Goal: Task Accomplishment & Management: Manage account settings

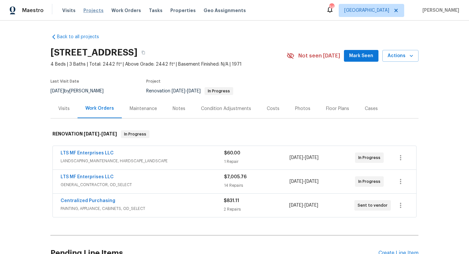
click at [89, 10] on span "Projects" at bounding box center [93, 10] width 20 height 7
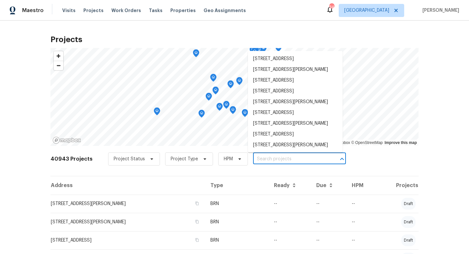
click at [271, 160] on input "text" at bounding box center [290, 159] width 75 height 10
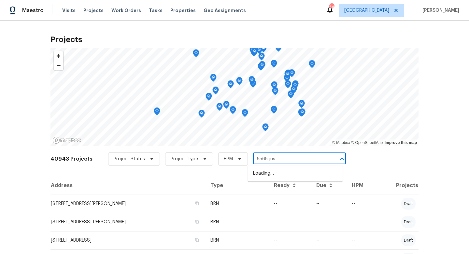
type input "5565 just"
click at [277, 175] on li "[STREET_ADDRESS][PERSON_NAME]" at bounding box center [295, 173] width 95 height 11
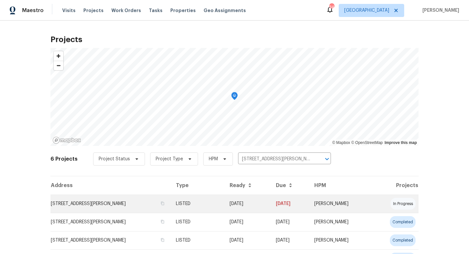
click at [219, 204] on td "LISTED" at bounding box center [197, 203] width 53 height 18
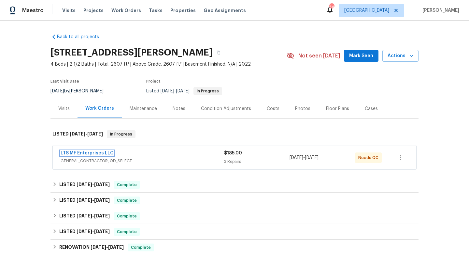
click at [99, 154] on link "LTS MF Enterprises LLC" at bounding box center [87, 153] width 53 height 5
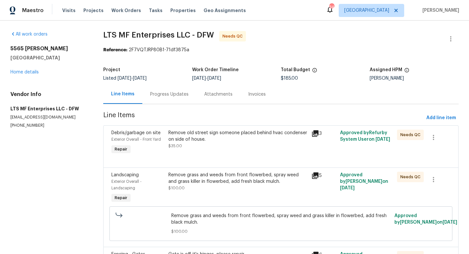
scroll to position [8, 0]
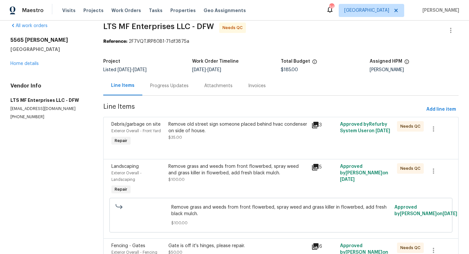
click at [316, 169] on icon at bounding box center [315, 167] width 7 height 7
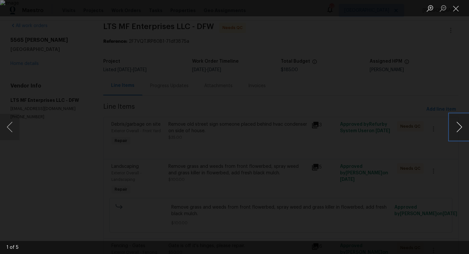
click at [460, 126] on button "Next image" at bounding box center [460, 127] width 20 height 26
click at [456, 10] on button "Close lightbox" at bounding box center [456, 8] width 13 height 11
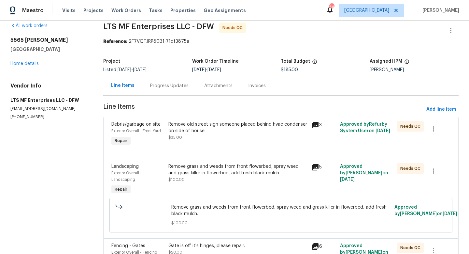
click at [317, 126] on icon at bounding box center [316, 125] width 8 height 8
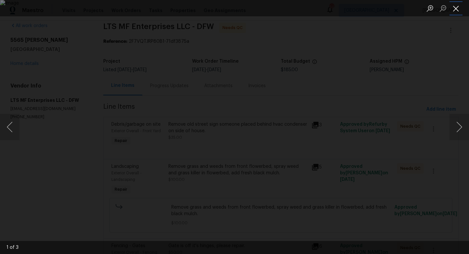
click at [455, 11] on button "Close lightbox" at bounding box center [456, 8] width 13 height 11
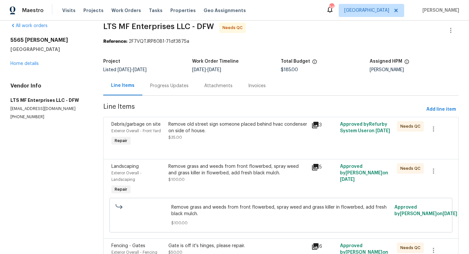
scroll to position [78, 0]
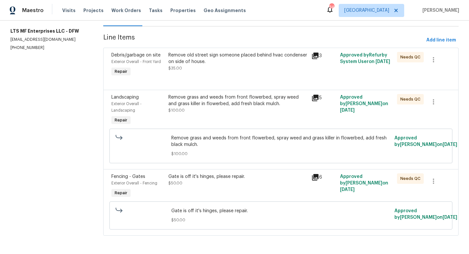
click at [316, 178] on icon at bounding box center [316, 177] width 8 height 8
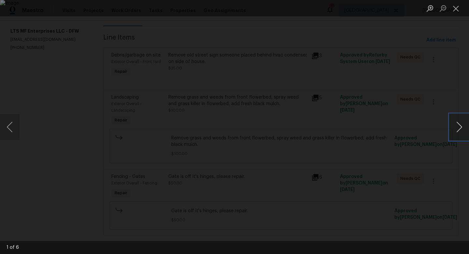
click at [458, 128] on button "Next image" at bounding box center [460, 127] width 20 height 26
click at [455, 8] on button "Close lightbox" at bounding box center [456, 8] width 13 height 11
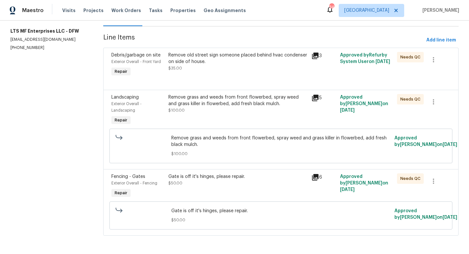
click at [228, 112] on div "Remove grass and weeds from front flowerbed, spray weed and grass killer in flo…" at bounding box center [238, 104] width 139 height 20
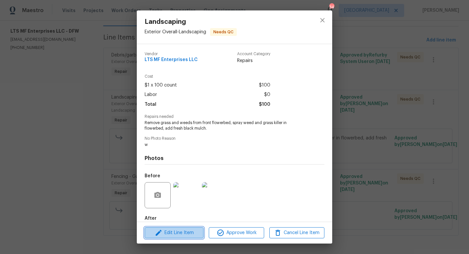
click at [188, 231] on span "Edit Line Item" at bounding box center [174, 233] width 55 height 8
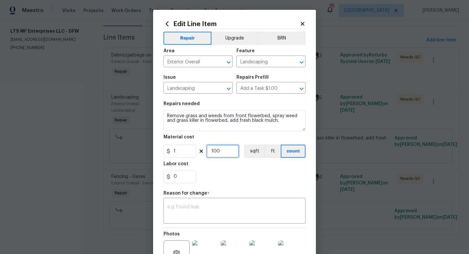
click at [224, 153] on input "100" at bounding box center [223, 150] width 33 height 13
type input "600"
click at [213, 203] on div "x ​" at bounding box center [235, 211] width 142 height 24
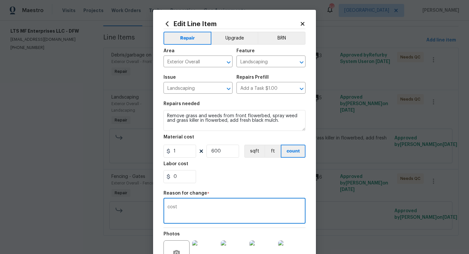
scroll to position [74, 0]
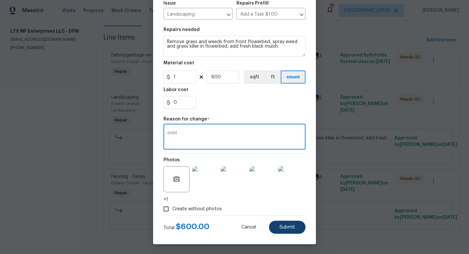
type textarea "cost"
click at [281, 229] on button "Submit" at bounding box center [287, 226] width 37 height 13
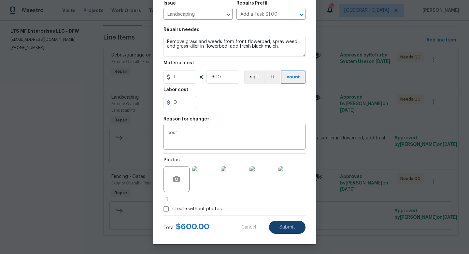
type input "100"
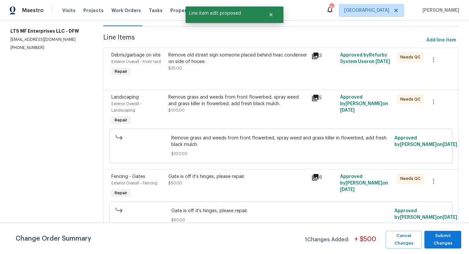
scroll to position [0, 0]
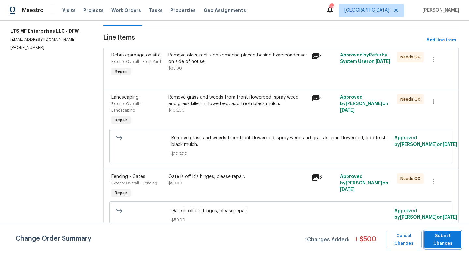
click at [457, 239] on span "Submit Changes" at bounding box center [443, 239] width 30 height 15
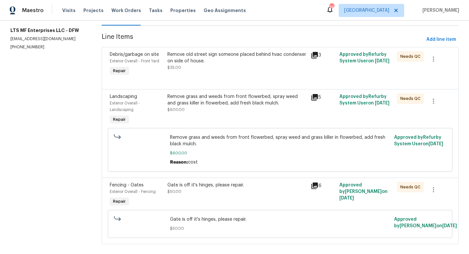
click at [204, 72] on div "Remove old street sign someone placed behind hvac condenser on side of house. $…" at bounding box center [238, 64] width 144 height 30
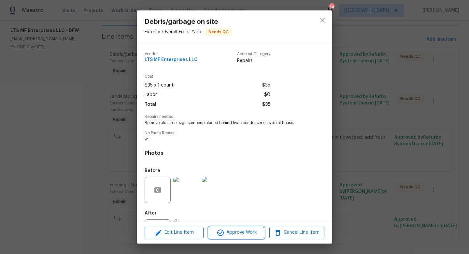
click at [224, 231] on icon "button" at bounding box center [221, 233] width 8 height 8
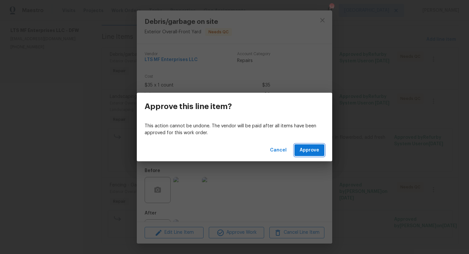
click at [304, 149] on span "Approve" at bounding box center [310, 150] width 20 height 8
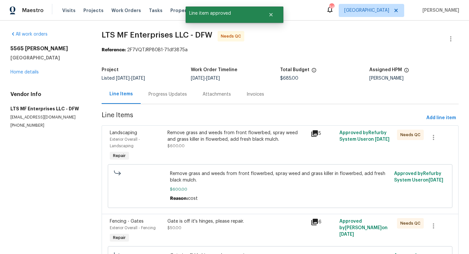
click at [223, 149] on div "Remove grass and weeds from front flowerbed, spray weed and grass killer in flo…" at bounding box center [238, 145] width 144 height 37
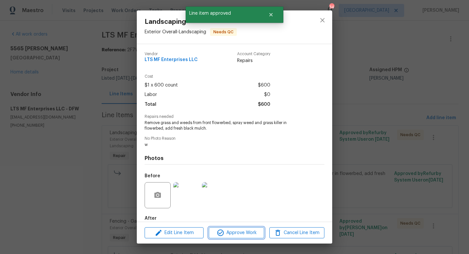
click at [238, 230] on span "Approve Work" at bounding box center [236, 233] width 51 height 8
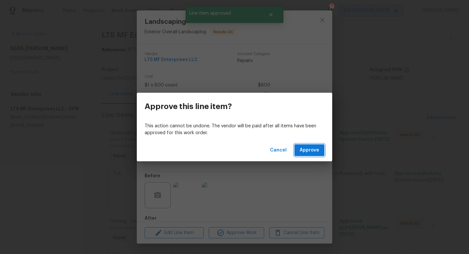
click at [304, 151] on span "Approve" at bounding box center [310, 150] width 20 height 8
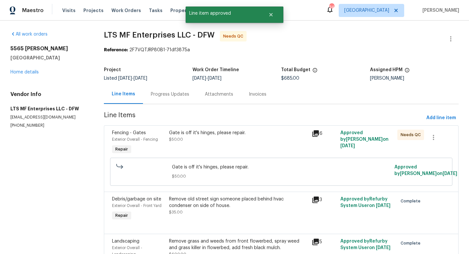
click at [229, 146] on div "Gate is off it's hinges, please repair. $50.00" at bounding box center [238, 142] width 143 height 30
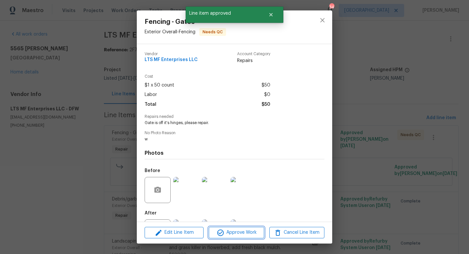
click at [237, 233] on span "Approve Work" at bounding box center [236, 232] width 51 height 8
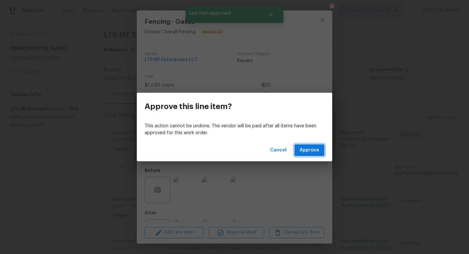
click at [305, 148] on span "Approve" at bounding box center [310, 150] width 20 height 8
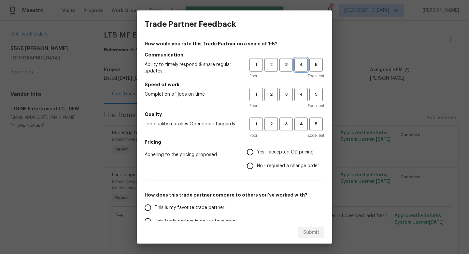
click at [303, 68] on span "4" at bounding box center [301, 64] width 12 height 7
click at [300, 98] on span "4" at bounding box center [301, 94] width 12 height 7
click at [300, 124] on span "4" at bounding box center [301, 123] width 12 height 7
click at [267, 154] on span "Yes - accepted OD pricing" at bounding box center [285, 152] width 57 height 7
click at [257, 154] on input "Yes - accepted OD pricing" at bounding box center [251, 152] width 14 height 14
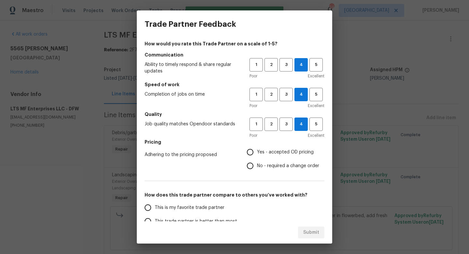
radio input "true"
click at [209, 207] on span "This is my favorite trade partner" at bounding box center [190, 207] width 70 height 7
click at [155, 207] on input "This is my favorite trade partner" at bounding box center [148, 208] width 14 height 14
click at [304, 232] on button "Submit" at bounding box center [311, 232] width 26 height 12
radio input "true"
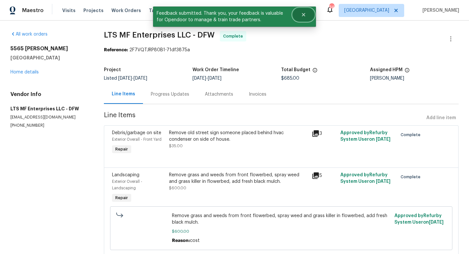
click at [304, 16] on icon "Close" at bounding box center [303, 14] width 5 height 5
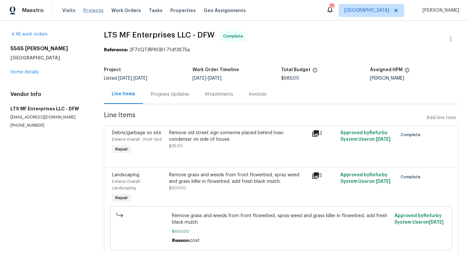
click at [95, 9] on span "Projects" at bounding box center [93, 10] width 20 height 7
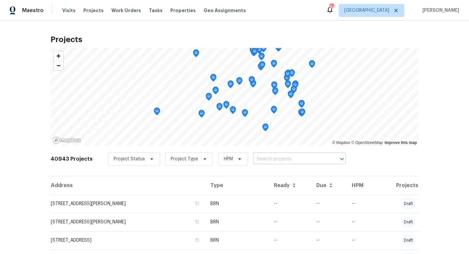
click at [275, 161] on input "text" at bounding box center [290, 159] width 75 height 10
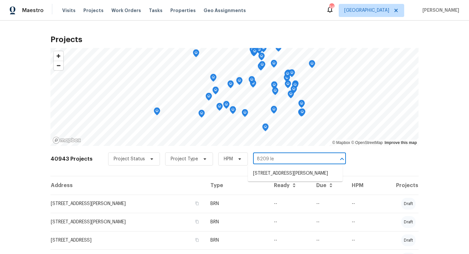
type input "8209 leo"
click at [280, 175] on li "8209 Leopard Pass, Godley, TX 76044" at bounding box center [295, 173] width 95 height 11
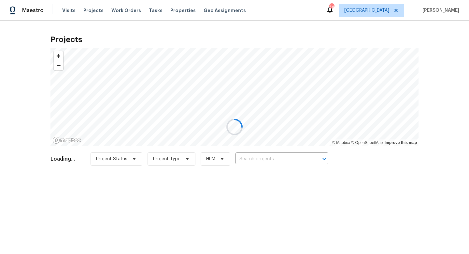
type input "8209 Leopard Pass, Godley, TX 76044"
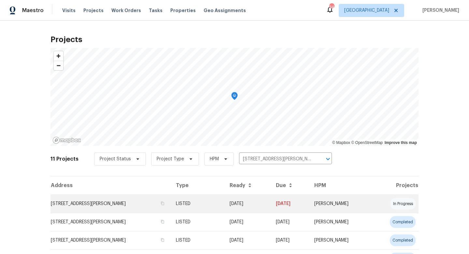
click at [243, 202] on td "09/05/25" at bounding box center [248, 203] width 46 height 18
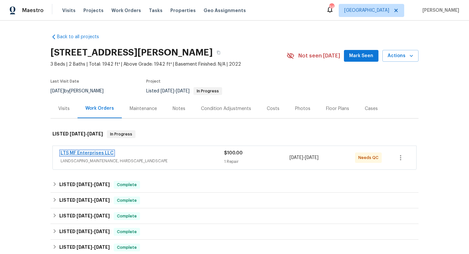
click at [98, 151] on link "LTS MF Enterprises LLC" at bounding box center [87, 153] width 53 height 5
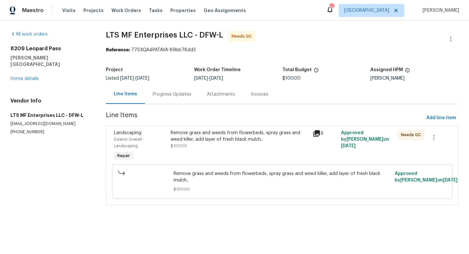
click at [317, 134] on icon at bounding box center [317, 133] width 8 height 8
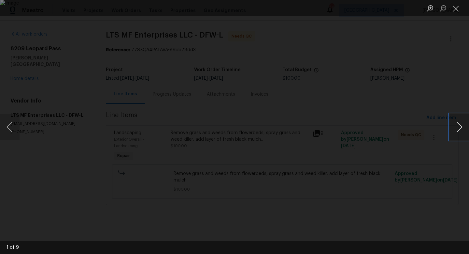
click at [460, 126] on button "Next image" at bounding box center [460, 127] width 20 height 26
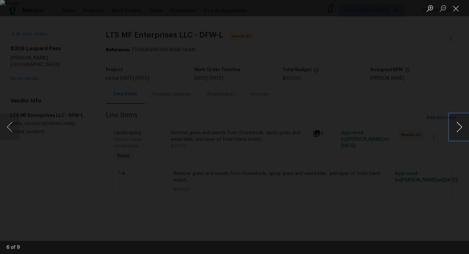
click at [460, 126] on button "Next image" at bounding box center [460, 127] width 20 height 26
click at [455, 10] on button "Close lightbox" at bounding box center [456, 8] width 13 height 11
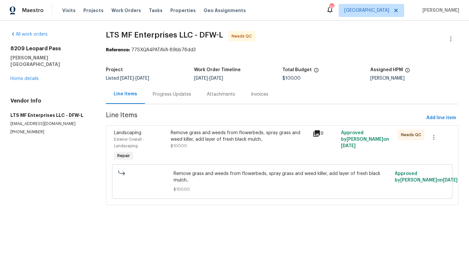
click at [216, 139] on div "Remove grass and weeds from flowerbeds, spray grass and weed killer, add layer …" at bounding box center [240, 135] width 138 height 13
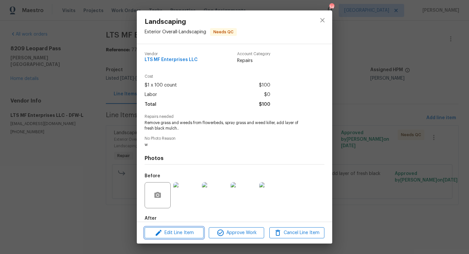
click at [192, 233] on span "Edit Line Item" at bounding box center [174, 233] width 55 height 8
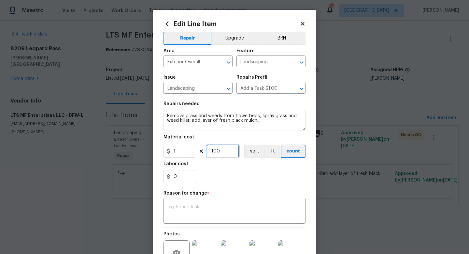
click at [224, 154] on input "100" at bounding box center [223, 150] width 33 height 13
type input "420"
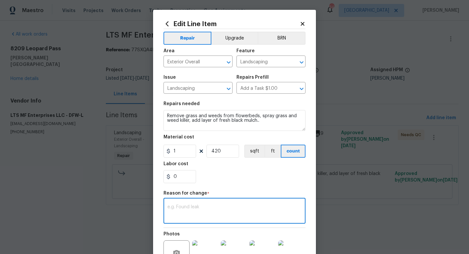
click at [216, 205] on textarea at bounding box center [235, 211] width 134 height 14
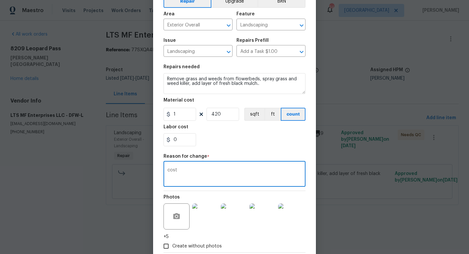
scroll to position [74, 0]
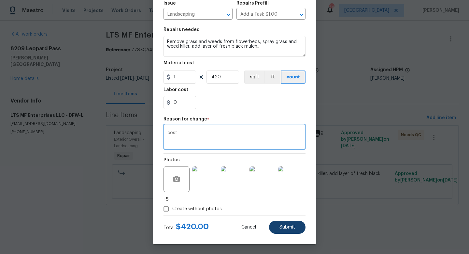
type textarea "cost"
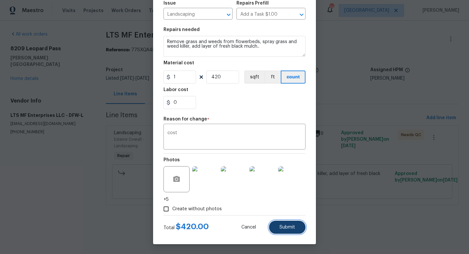
click at [283, 227] on span "Submit" at bounding box center [288, 227] width 16 height 5
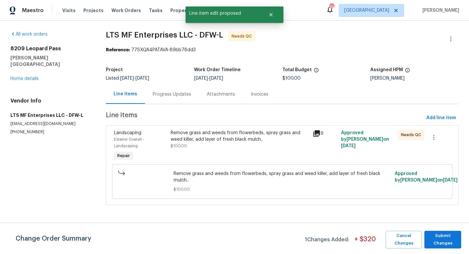
scroll to position [0, 0]
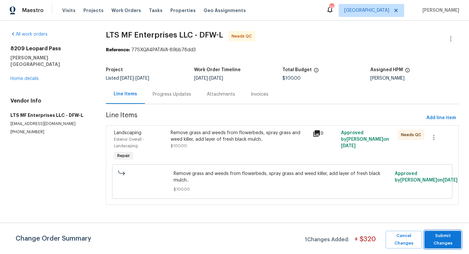
click at [443, 239] on span "Submit Changes" at bounding box center [443, 239] width 30 height 15
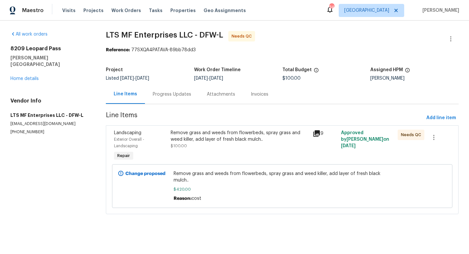
click at [240, 144] on div "Remove grass and weeds from flowerbeds, spray grass and weed killer, add layer …" at bounding box center [240, 139] width 138 height 20
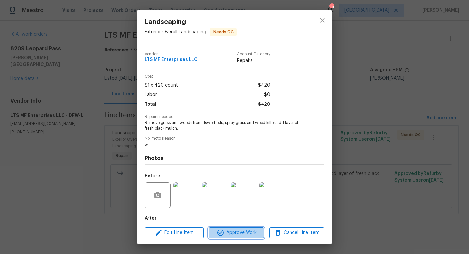
click at [232, 234] on span "Approve Work" at bounding box center [236, 233] width 51 height 8
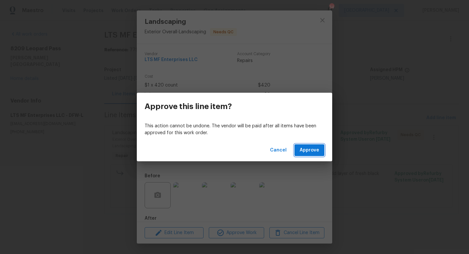
click at [312, 150] on span "Approve" at bounding box center [310, 150] width 20 height 8
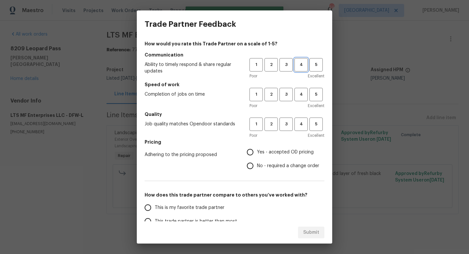
click at [299, 68] on button "4" at bounding box center [301, 64] width 13 height 13
click at [299, 90] on button "4" at bounding box center [301, 94] width 13 height 13
click at [299, 123] on span "4" at bounding box center [301, 123] width 12 height 7
click at [265, 151] on span "Yes - accepted OD pricing" at bounding box center [285, 152] width 57 height 7
click at [257, 151] on input "Yes - accepted OD pricing" at bounding box center [251, 152] width 14 height 14
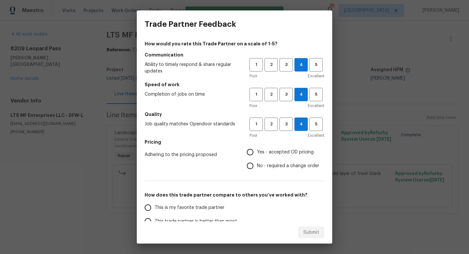
radio input "true"
click at [201, 206] on span "This is my favorite trade partner" at bounding box center [190, 207] width 70 height 7
click at [155, 206] on input "This is my favorite trade partner" at bounding box center [148, 208] width 14 height 14
click at [305, 231] on span "Submit" at bounding box center [312, 232] width 16 height 8
radio input "true"
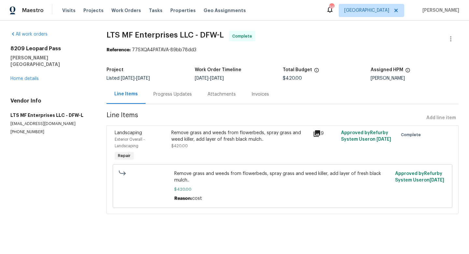
radio input "false"
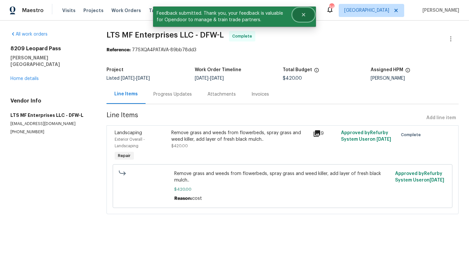
click at [304, 17] on icon "Close" at bounding box center [303, 14] width 5 height 5
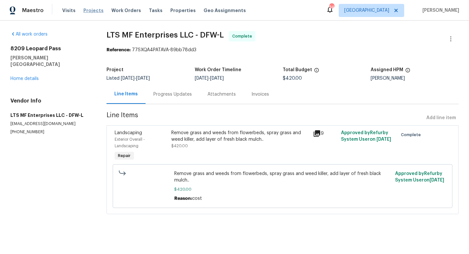
click at [94, 11] on span "Projects" at bounding box center [93, 10] width 20 height 7
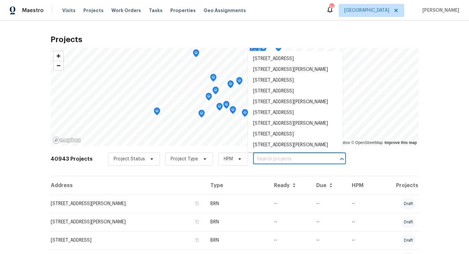
click at [277, 162] on input "text" at bounding box center [290, 159] width 75 height 10
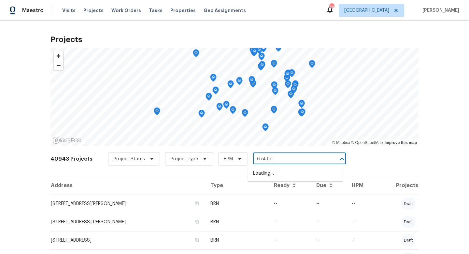
type input "674 horn"
click at [280, 174] on li "674 Horn St, Crowley, TX 76036" at bounding box center [295, 173] width 95 height 11
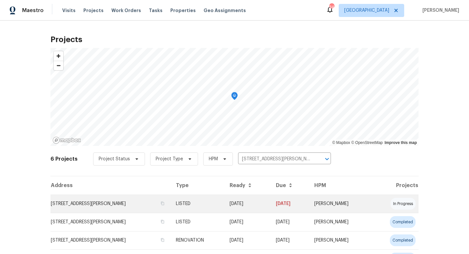
click at [225, 204] on td "09/08/25" at bounding box center [248, 203] width 46 height 18
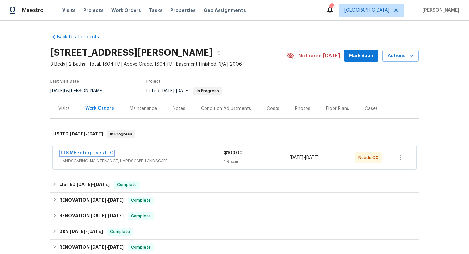
click at [105, 153] on link "LTS MF Enterprises LLC" at bounding box center [87, 153] width 53 height 5
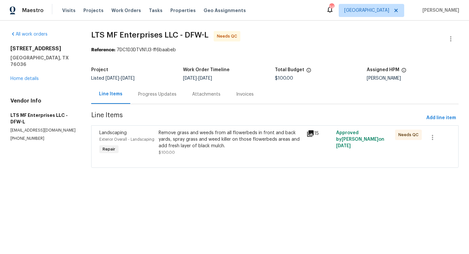
click at [310, 134] on icon at bounding box center [311, 133] width 8 height 8
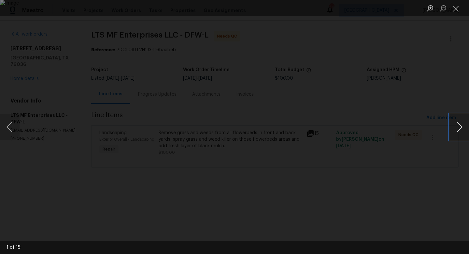
click at [461, 127] on button "Next image" at bounding box center [460, 127] width 20 height 26
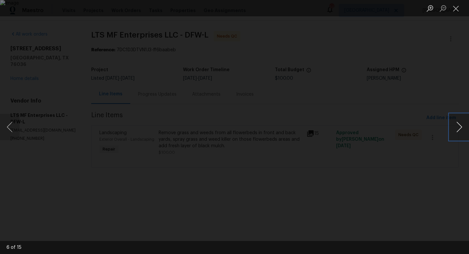
click at [461, 127] on button "Next image" at bounding box center [460, 127] width 20 height 26
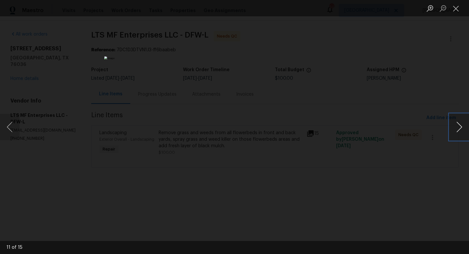
click at [461, 127] on button "Next image" at bounding box center [460, 127] width 20 height 26
click at [457, 9] on button "Close lightbox" at bounding box center [456, 8] width 13 height 11
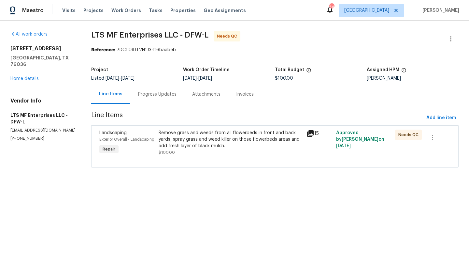
click at [206, 136] on div "Remove grass and weeds from all flowerbeds in front and back yards, spray grass…" at bounding box center [231, 139] width 144 height 20
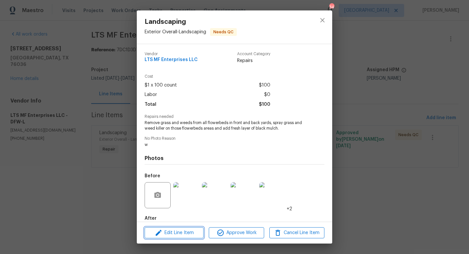
click at [186, 231] on span "Edit Line Item" at bounding box center [174, 233] width 55 height 8
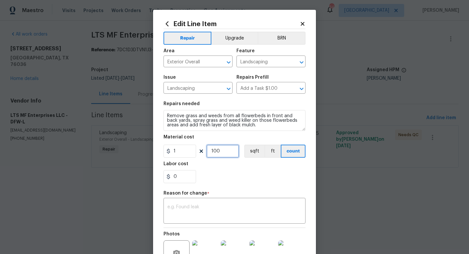
click at [225, 153] on input "100" at bounding box center [223, 150] width 33 height 13
type input "1250"
click at [216, 205] on textarea at bounding box center [235, 211] width 134 height 14
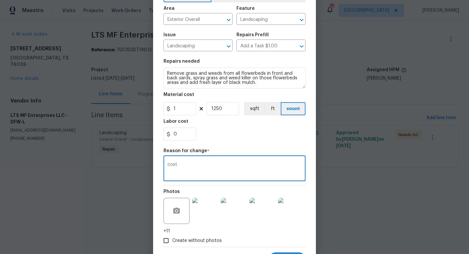
scroll to position [74, 0]
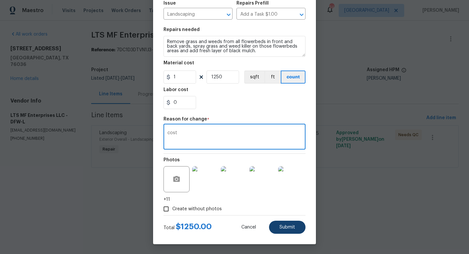
type textarea "cost"
click at [284, 226] on span "Submit" at bounding box center [288, 227] width 16 height 5
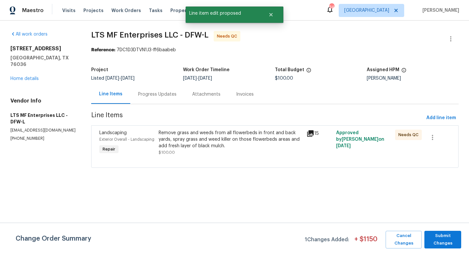
scroll to position [0, 0]
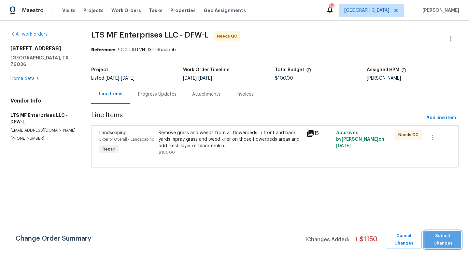
click at [434, 236] on span "Submit Changes" at bounding box center [443, 239] width 30 height 15
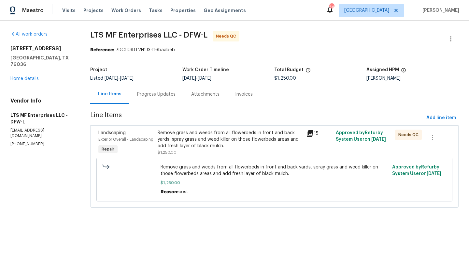
click at [222, 141] on div "Remove grass and weeds from all flowerbeds in front and back yards, spray grass…" at bounding box center [230, 139] width 144 height 20
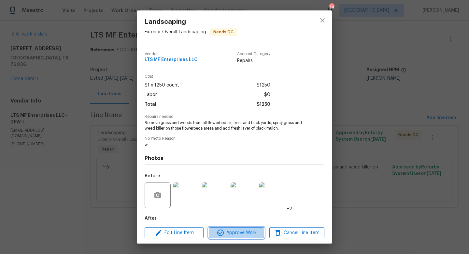
click at [226, 232] on span "Approve Work" at bounding box center [236, 233] width 51 height 8
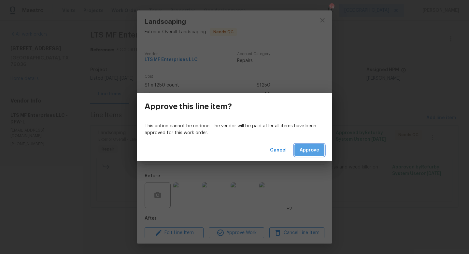
click at [306, 148] on span "Approve" at bounding box center [310, 150] width 20 height 8
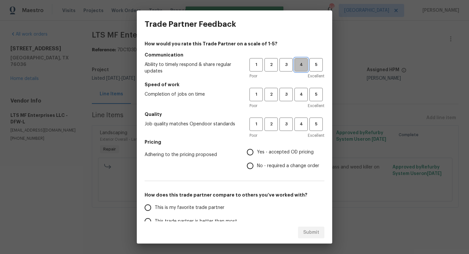
click at [300, 64] on span "4" at bounding box center [301, 64] width 12 height 7
click at [300, 94] on span "4" at bounding box center [301, 94] width 12 height 7
click at [300, 124] on span "4" at bounding box center [301, 123] width 12 height 7
click at [272, 155] on span "Yes - accepted OD pricing" at bounding box center [285, 152] width 57 height 7
click at [257, 155] on input "Yes - accepted OD pricing" at bounding box center [251, 152] width 14 height 14
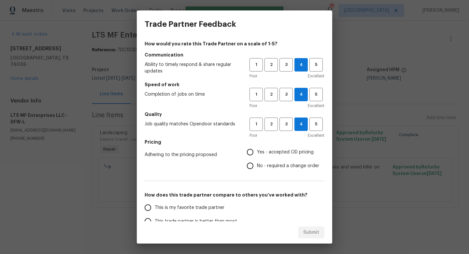
radio input "true"
click at [204, 208] on span "This is my favorite trade partner" at bounding box center [190, 207] width 70 height 7
click at [155, 208] on input "This is my favorite trade partner" at bounding box center [148, 208] width 14 height 14
click at [304, 232] on span "Submit" at bounding box center [312, 232] width 16 height 8
radio input "true"
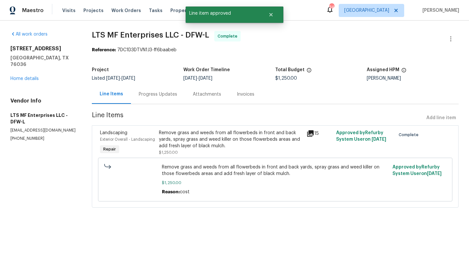
radio input "false"
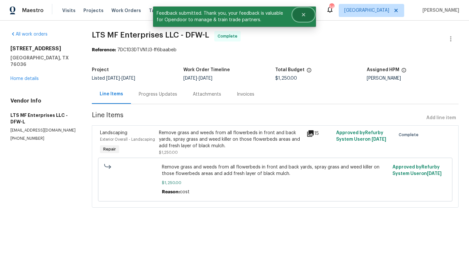
click at [305, 14] on icon "Close" at bounding box center [303, 14] width 5 height 5
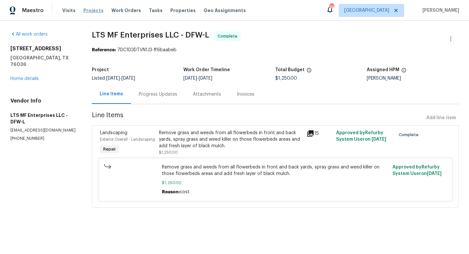
click at [94, 10] on span "Projects" at bounding box center [93, 10] width 20 height 7
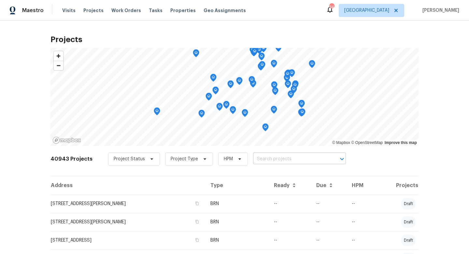
click at [290, 161] on input "text" at bounding box center [290, 159] width 75 height 10
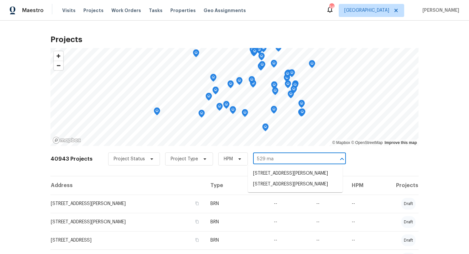
type input "529 mag"
click at [291, 175] on li "529 Magdalen Ave, Crowley, TX 76036" at bounding box center [295, 173] width 95 height 11
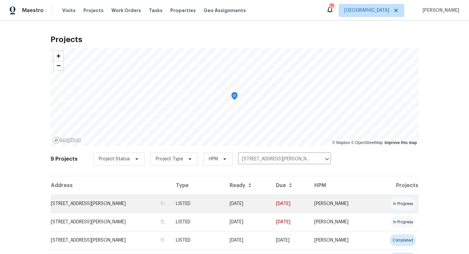
click at [217, 202] on td "LISTED" at bounding box center [197, 203] width 53 height 18
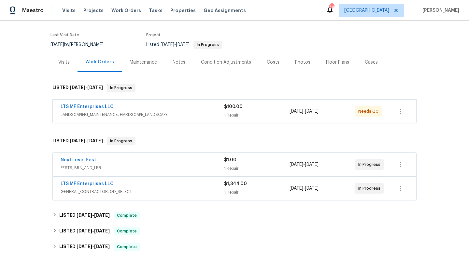
scroll to position [47, 0]
click at [91, 159] on link "Next Level Pest" at bounding box center [79, 159] width 36 height 5
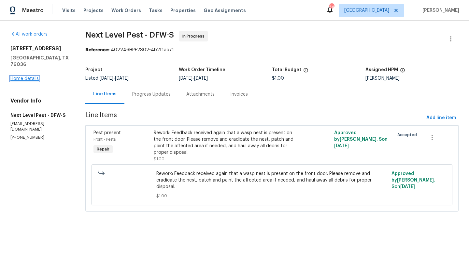
click at [30, 76] on link "Home details" at bounding box center [24, 78] width 28 height 5
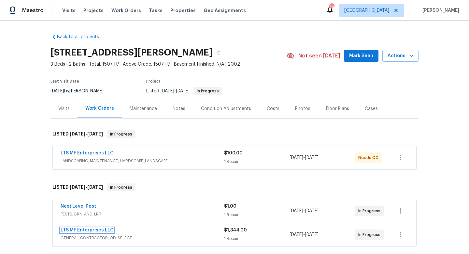
click at [94, 230] on link "LTS MF Enterprises LLC" at bounding box center [87, 230] width 53 height 5
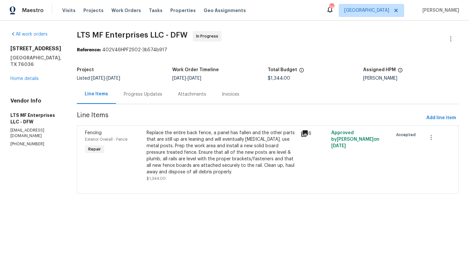
click at [301, 134] on icon at bounding box center [305, 133] width 8 height 8
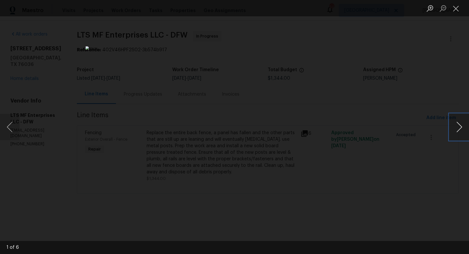
click at [459, 129] on button "Next image" at bounding box center [460, 127] width 20 height 26
click at [457, 8] on button "Close lightbox" at bounding box center [456, 8] width 13 height 11
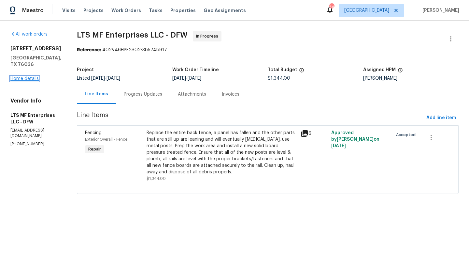
click at [32, 81] on link "Home details" at bounding box center [24, 78] width 28 height 5
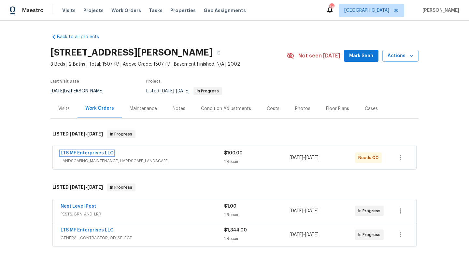
click at [103, 153] on link "LTS MF Enterprises LLC" at bounding box center [87, 153] width 53 height 5
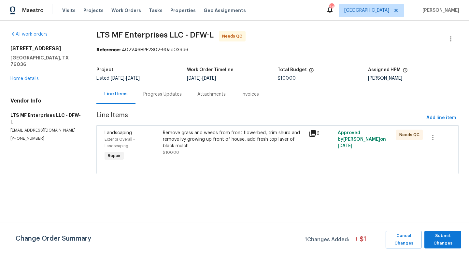
click at [313, 133] on icon at bounding box center [313, 133] width 7 height 7
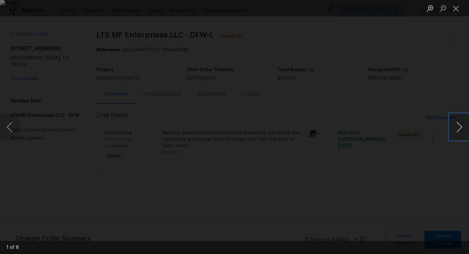
click at [459, 126] on button "Next image" at bounding box center [460, 127] width 20 height 26
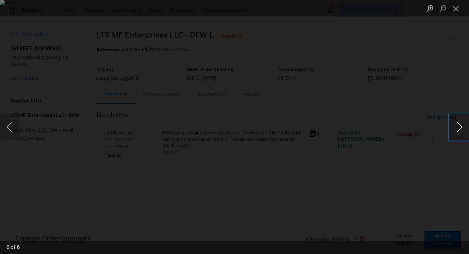
click at [459, 126] on button "Next image" at bounding box center [460, 127] width 20 height 26
click at [457, 10] on button "Close lightbox" at bounding box center [456, 8] width 13 height 11
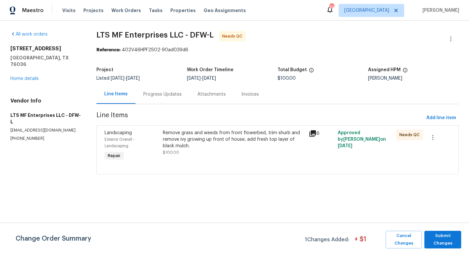
click at [218, 145] on div "Remove grass and weeds from front flowerbed, trim shurb and remove ivy growing …" at bounding box center [234, 139] width 142 height 20
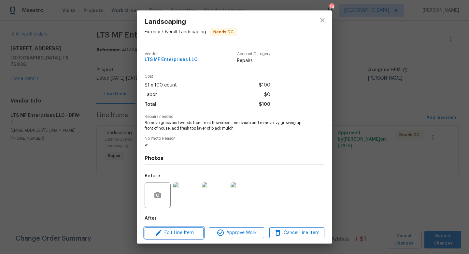
click at [189, 234] on span "Edit Line Item" at bounding box center [174, 233] width 55 height 8
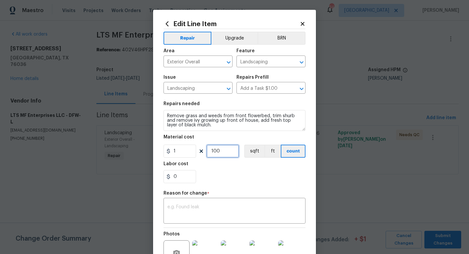
click at [232, 153] on input "100" at bounding box center [223, 150] width 33 height 13
type input "580"
click at [215, 203] on div "x ​" at bounding box center [235, 211] width 142 height 24
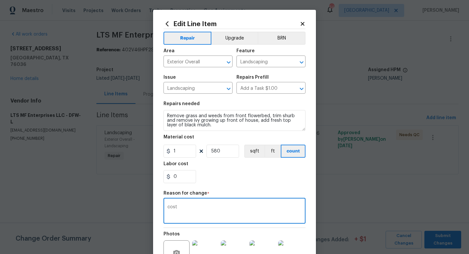
scroll to position [74, 0]
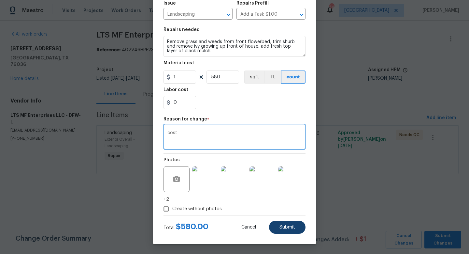
type textarea "cost"
click at [290, 230] on button "Submit" at bounding box center [287, 226] width 37 height 13
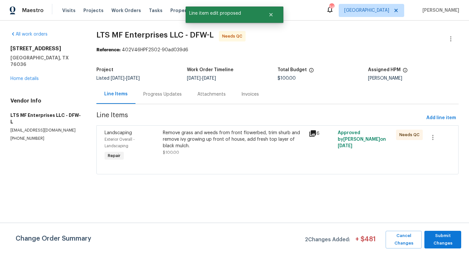
scroll to position [0, 0]
click at [449, 242] on span "Submit Changes" at bounding box center [443, 239] width 30 height 15
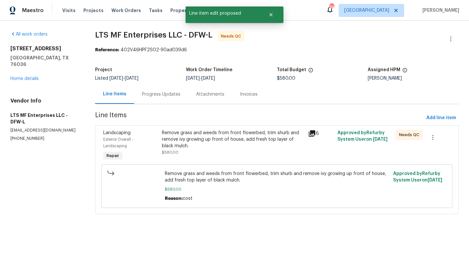
click at [234, 146] on div "Remove grass and weeds from front flowerbed, trim shurb and remove ivy growing …" at bounding box center [233, 139] width 142 height 20
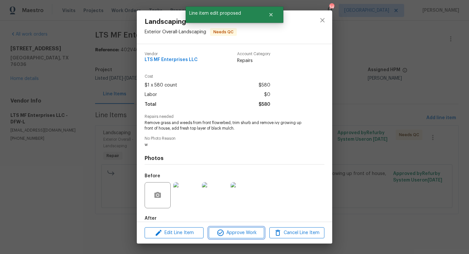
click at [231, 234] on span "Approve Work" at bounding box center [236, 233] width 51 height 8
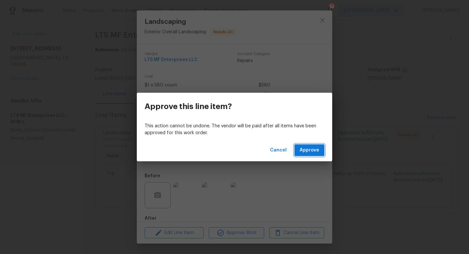
click at [307, 151] on span "Approve" at bounding box center [310, 150] width 20 height 8
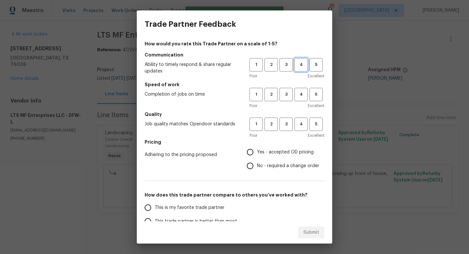
click at [300, 63] on span "4" at bounding box center [301, 64] width 12 height 7
click at [300, 91] on span "4" at bounding box center [301, 94] width 12 height 7
click at [300, 115] on h5 "Quality" at bounding box center [235, 114] width 180 height 7
click at [300, 122] on span "4" at bounding box center [301, 123] width 12 height 7
click at [260, 153] on span "Yes - accepted OD pricing" at bounding box center [285, 152] width 57 height 7
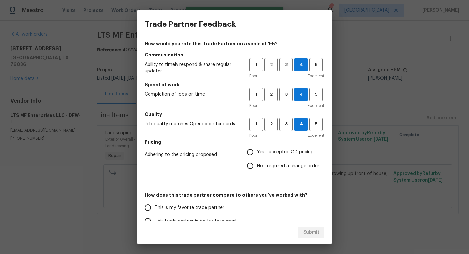
click at [257, 153] on input "Yes - accepted OD pricing" at bounding box center [251, 152] width 14 height 14
radio input "true"
click at [210, 207] on span "This is my favorite trade partner" at bounding box center [190, 207] width 70 height 7
click at [155, 207] on input "This is my favorite trade partner" at bounding box center [148, 208] width 14 height 14
click at [311, 231] on span "Submit" at bounding box center [312, 232] width 16 height 8
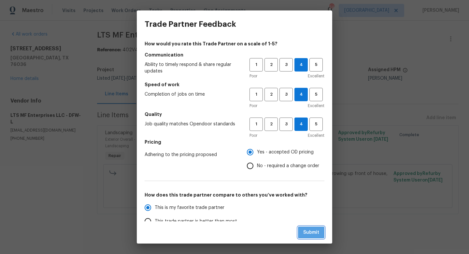
radio input "true"
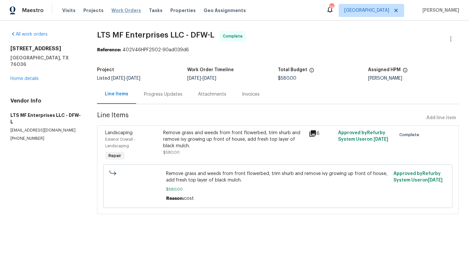
click at [124, 10] on span "Work Orders" at bounding box center [126, 10] width 30 height 7
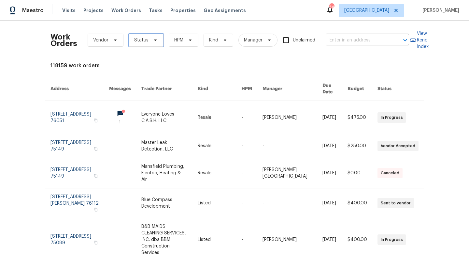
click at [148, 44] on span "Status" at bounding box center [146, 40] width 35 height 13
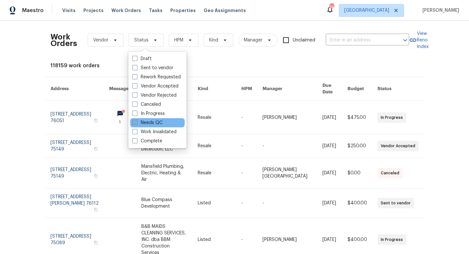
click at [144, 121] on label "Needs QC" at bounding box center [147, 122] width 30 height 7
click at [137, 121] on input "Needs QC" at bounding box center [134, 121] width 4 height 4
checkbox input "true"
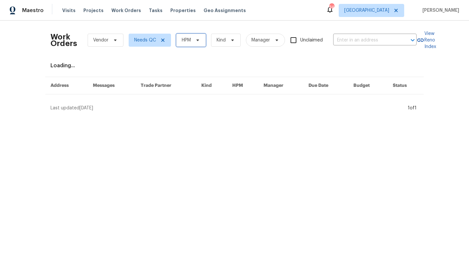
click at [191, 40] on span "HPM" at bounding box center [191, 40] width 30 height 13
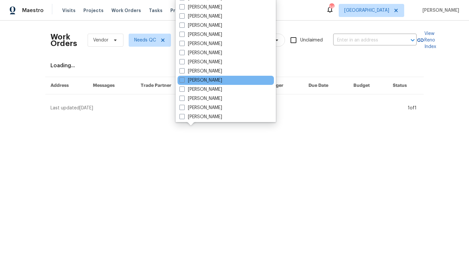
scroll to position [81, 0]
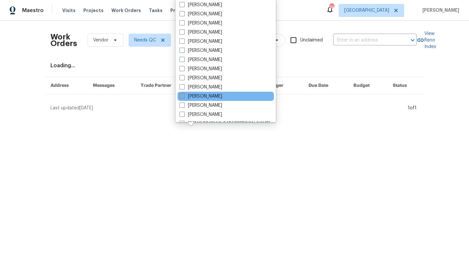
click at [184, 97] on span at bounding box center [182, 95] width 5 height 5
click at [184, 97] on input "[PERSON_NAME]" at bounding box center [182, 95] width 4 height 4
checkbox input "true"
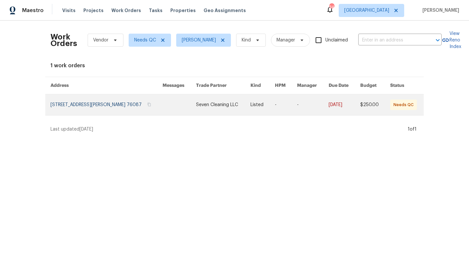
click at [181, 108] on link at bounding box center [180, 104] width 34 height 21
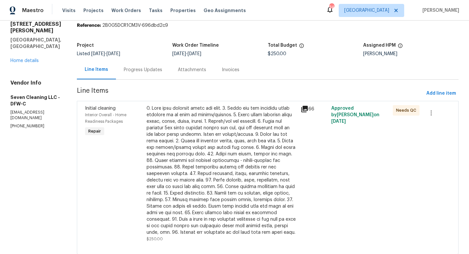
scroll to position [43, 0]
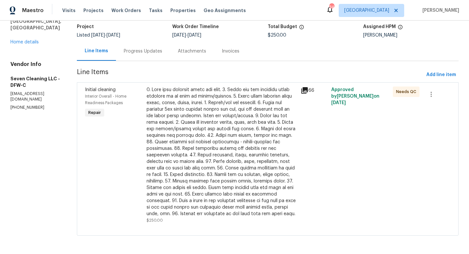
click at [307, 90] on icon at bounding box center [305, 90] width 7 height 7
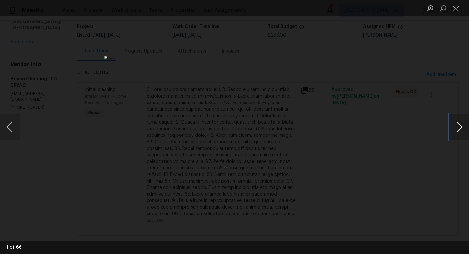
click at [461, 129] on button "Next image" at bounding box center [460, 127] width 20 height 26
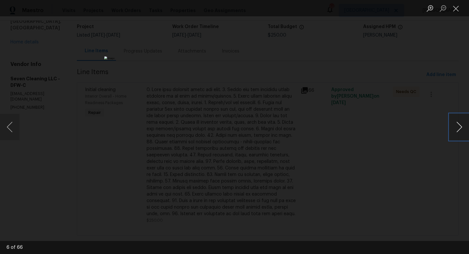
click at [461, 129] on button "Next image" at bounding box center [460, 127] width 20 height 26
click at [8, 127] on button "Previous image" at bounding box center [10, 127] width 20 height 26
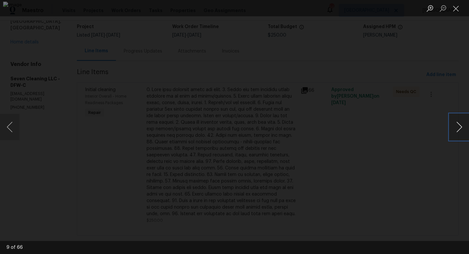
click at [464, 128] on button "Next image" at bounding box center [460, 127] width 20 height 26
click at [463, 128] on button "Next image" at bounding box center [460, 127] width 20 height 26
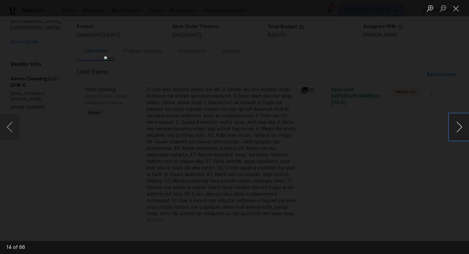
click at [463, 128] on button "Next image" at bounding box center [460, 127] width 20 height 26
click at [464, 128] on button "Next image" at bounding box center [460, 127] width 20 height 26
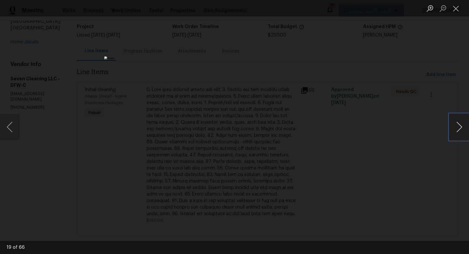
click at [464, 128] on button "Next image" at bounding box center [460, 127] width 20 height 26
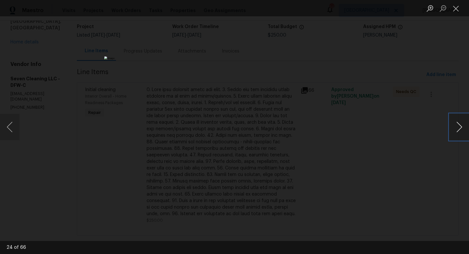
click at [464, 128] on button "Next image" at bounding box center [460, 127] width 20 height 26
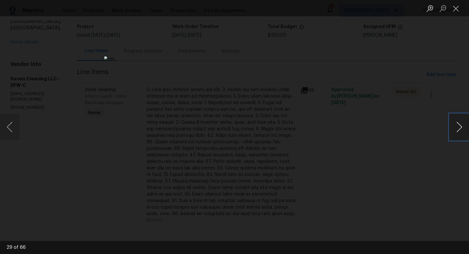
click at [464, 128] on button "Next image" at bounding box center [460, 127] width 20 height 26
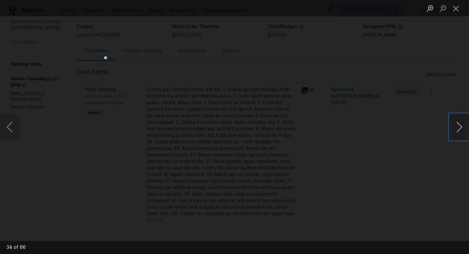
click at [464, 128] on button "Next image" at bounding box center [460, 127] width 20 height 26
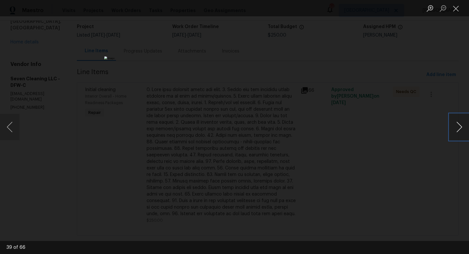
click at [464, 128] on button "Next image" at bounding box center [460, 127] width 20 height 26
click at [462, 128] on button "Next image" at bounding box center [460, 127] width 20 height 26
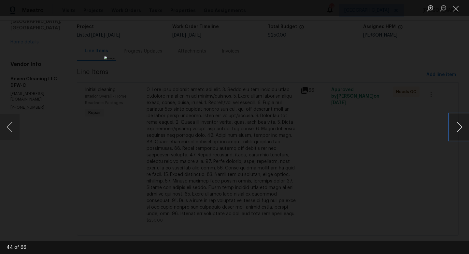
click at [462, 128] on button "Next image" at bounding box center [460, 127] width 20 height 26
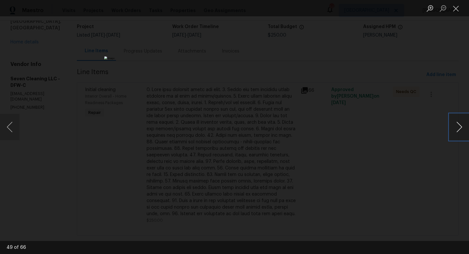
click at [462, 128] on button "Next image" at bounding box center [460, 127] width 20 height 26
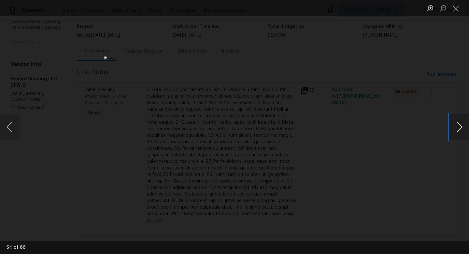
click at [462, 128] on button "Next image" at bounding box center [460, 127] width 20 height 26
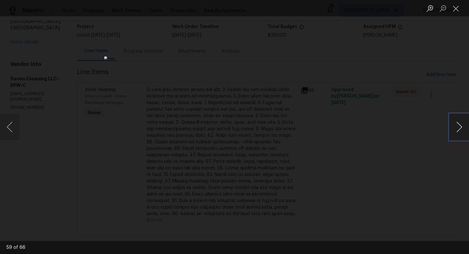
click at [462, 128] on button "Next image" at bounding box center [460, 127] width 20 height 26
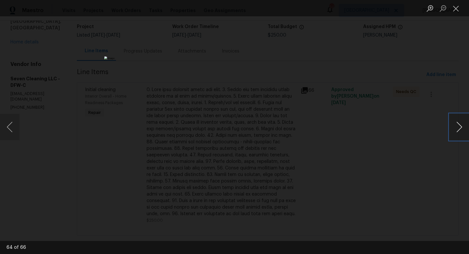
click at [462, 128] on button "Next image" at bounding box center [460, 127] width 20 height 26
click at [456, 9] on button "Close lightbox" at bounding box center [456, 8] width 13 height 11
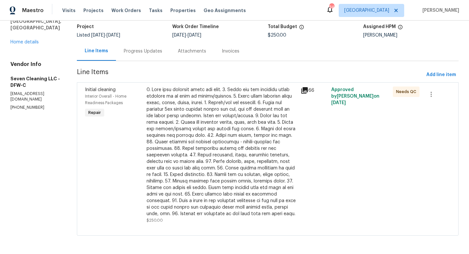
click at [237, 152] on div at bounding box center [222, 151] width 150 height 130
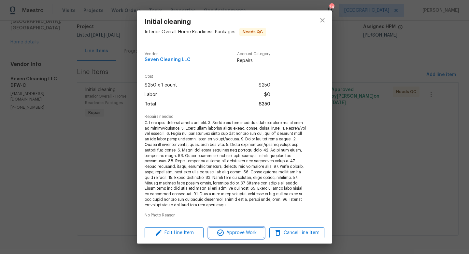
click at [235, 230] on span "Approve Work" at bounding box center [236, 233] width 51 height 8
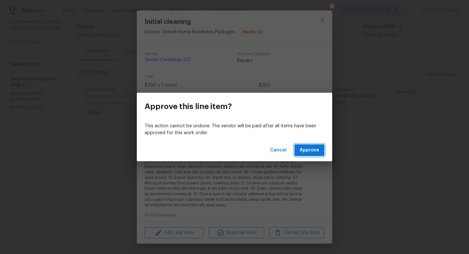
click at [310, 152] on span "Approve" at bounding box center [310, 150] width 20 height 8
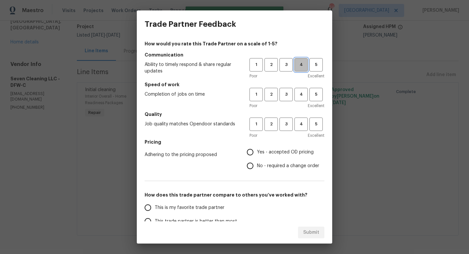
click at [299, 65] on span "4" at bounding box center [301, 64] width 12 height 7
click at [299, 91] on span "4" at bounding box center [301, 94] width 12 height 7
click at [300, 123] on span "4" at bounding box center [301, 123] width 12 height 7
click at [251, 153] on input "Yes - accepted OD pricing" at bounding box center [251, 152] width 14 height 14
radio input "true"
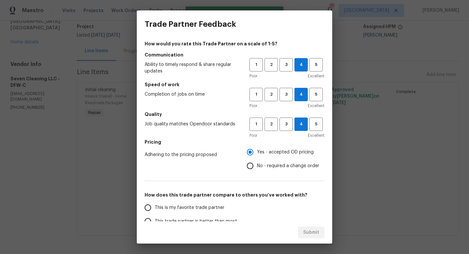
click at [200, 206] on span "This is my favorite trade partner" at bounding box center [190, 207] width 70 height 7
click at [155, 206] on input "This is my favorite trade partner" at bounding box center [148, 208] width 14 height 14
click at [307, 231] on span "Submit" at bounding box center [312, 232] width 16 height 8
radio input "true"
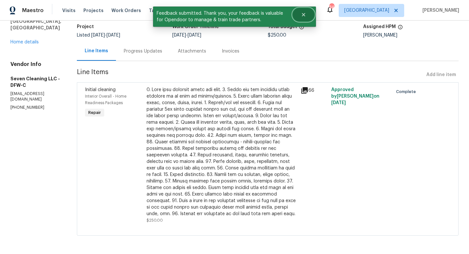
click at [305, 13] on icon "Close" at bounding box center [303, 14] width 3 height 3
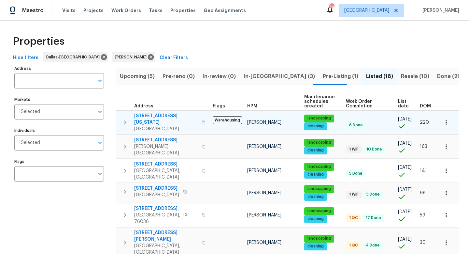
click at [157, 113] on span "[STREET_ADDRESS][US_STATE]" at bounding box center [166, 118] width 64 height 13
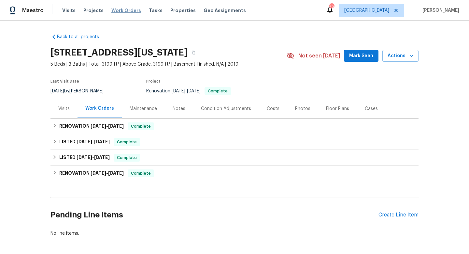
click at [126, 10] on span "Work Orders" at bounding box center [126, 10] width 30 height 7
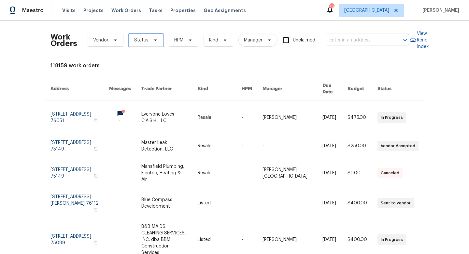
click at [157, 40] on span "Status" at bounding box center [146, 40] width 35 height 13
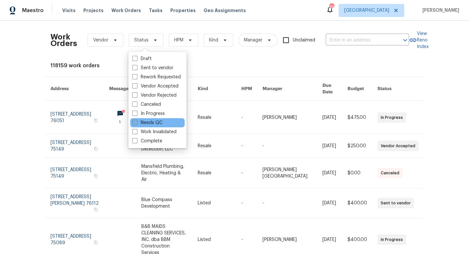
click at [148, 121] on label "Needs QC" at bounding box center [147, 122] width 30 height 7
click at [137, 121] on input "Needs QC" at bounding box center [134, 121] width 4 height 4
checkbox input "true"
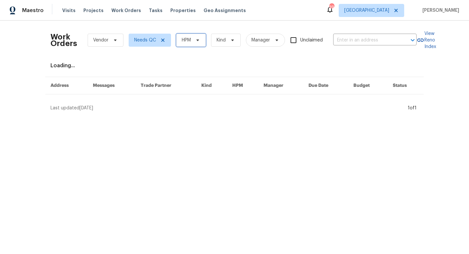
click at [197, 40] on icon at bounding box center [197, 39] width 5 height 5
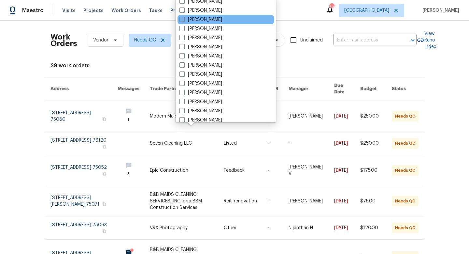
scroll to position [92, 0]
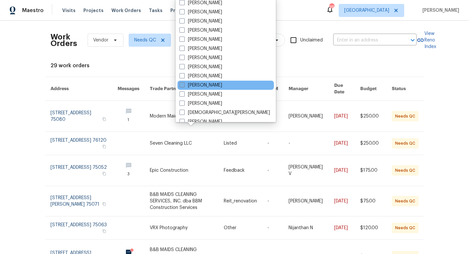
click at [184, 84] on span at bounding box center [182, 84] width 5 height 5
click at [184, 84] on input "[PERSON_NAME]" at bounding box center [182, 84] width 4 height 4
checkbox input "true"
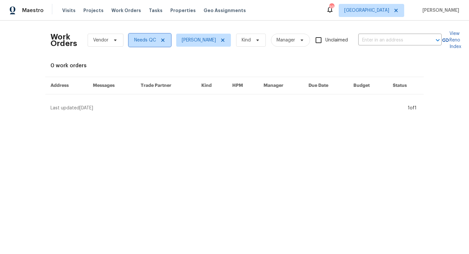
click at [165, 41] on icon at bounding box center [162, 39] width 5 height 5
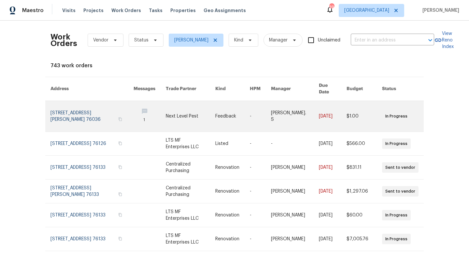
click at [156, 113] on link at bounding box center [150, 116] width 32 height 31
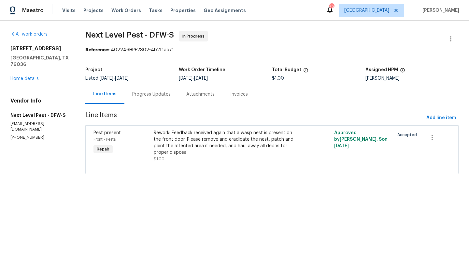
click at [155, 95] on div "Progress Updates" at bounding box center [151, 94] width 38 height 7
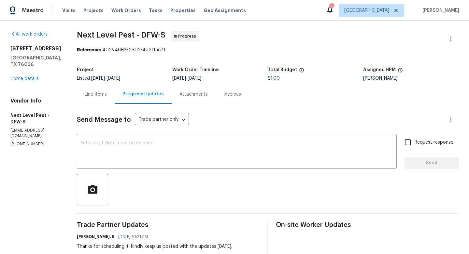
click at [98, 96] on div "Line Items" at bounding box center [96, 94] width 22 height 7
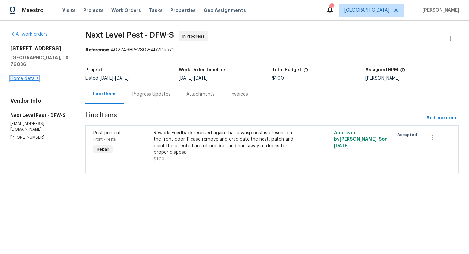
click at [35, 76] on link "Home details" at bounding box center [24, 78] width 28 height 5
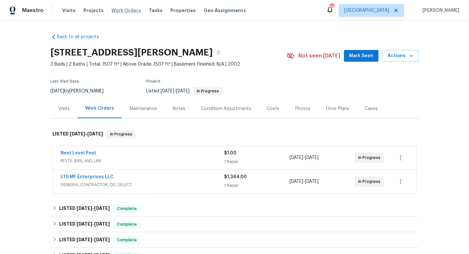
click at [115, 12] on span "Work Orders" at bounding box center [126, 10] width 30 height 7
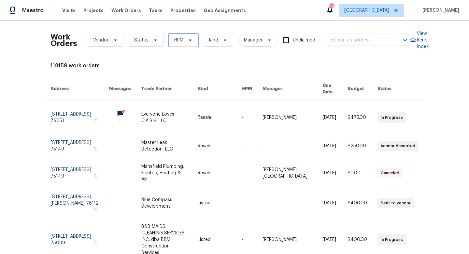
click at [175, 42] on span "HPM" at bounding box center [178, 40] width 9 height 7
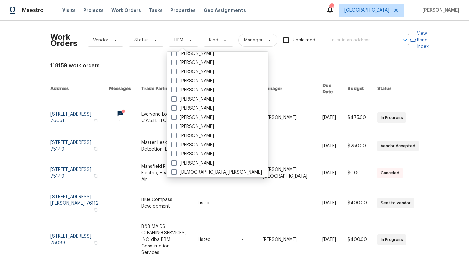
scroll to position [88, 0]
click at [176, 142] on span at bounding box center [173, 143] width 5 height 5
click at [176, 142] on input "[PERSON_NAME]" at bounding box center [173, 143] width 4 height 4
checkbox input "true"
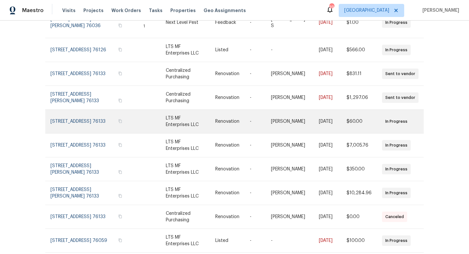
scroll to position [108, 0]
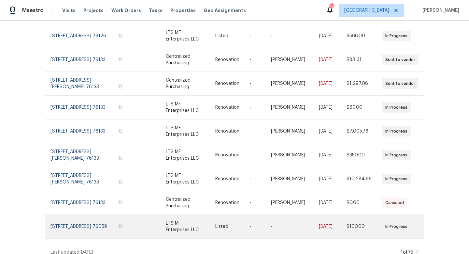
click at [200, 217] on link at bounding box center [190, 226] width 49 height 23
